Goal: Transaction & Acquisition: Purchase product/service

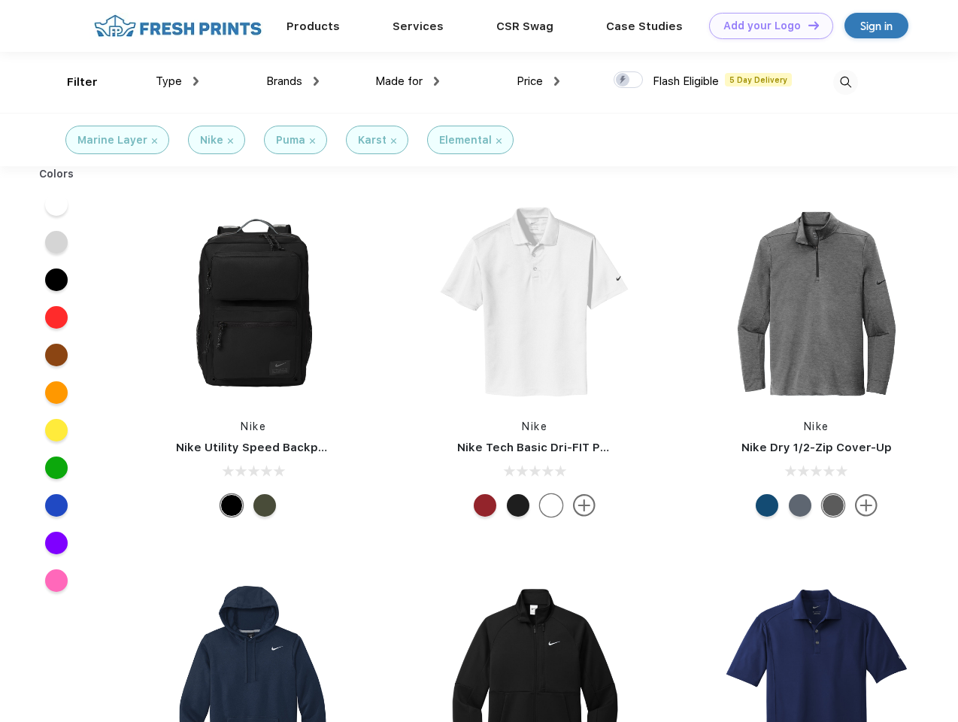
click at [766, 26] on link "Add your Logo Design Tool" at bounding box center [771, 26] width 124 height 26
click at [0, 0] on div "Design Tool" at bounding box center [0, 0] width 0 height 0
click at [807, 25] on link "Add your Logo Design Tool" at bounding box center [771, 26] width 124 height 26
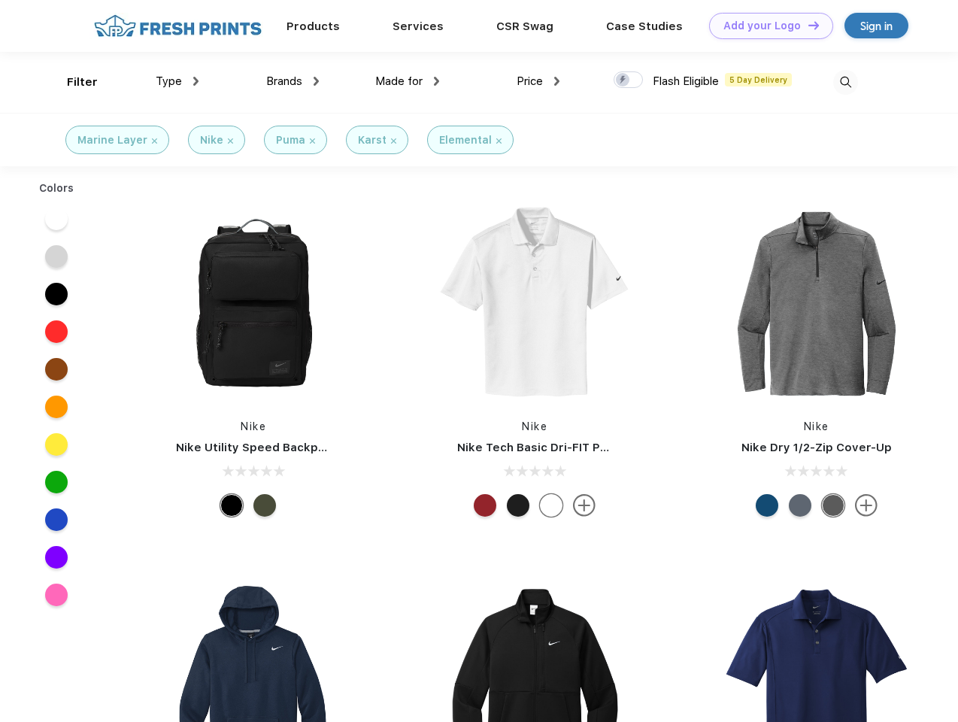
click at [72, 82] on div "Filter" at bounding box center [82, 82] width 31 height 17
click at [177, 81] on span "Type" at bounding box center [169, 81] width 26 height 14
click at [293, 81] on span "Brands" at bounding box center [284, 81] width 36 height 14
click at [408, 81] on span "Made for" at bounding box center [398, 81] width 47 height 14
click at [538, 81] on span "Price" at bounding box center [530, 81] width 26 height 14
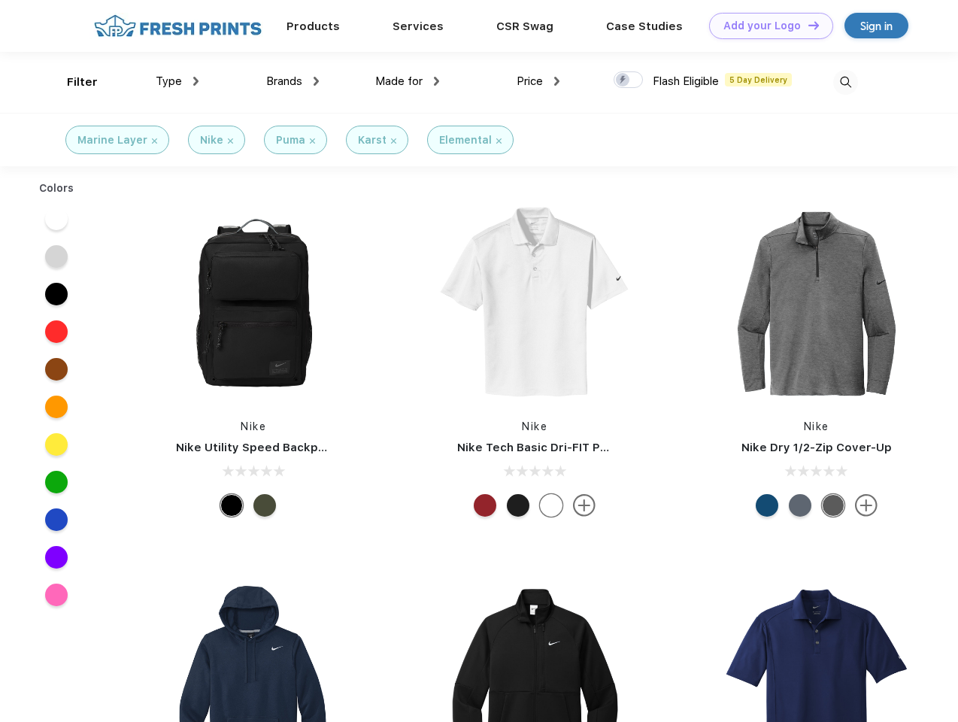
click at [629, 80] on div at bounding box center [628, 79] width 29 height 17
click at [623, 80] on input "checkbox" at bounding box center [619, 76] width 10 height 10
click at [845, 82] on img at bounding box center [845, 82] width 25 height 25
